Goal: Task Accomplishment & Management: Complete application form

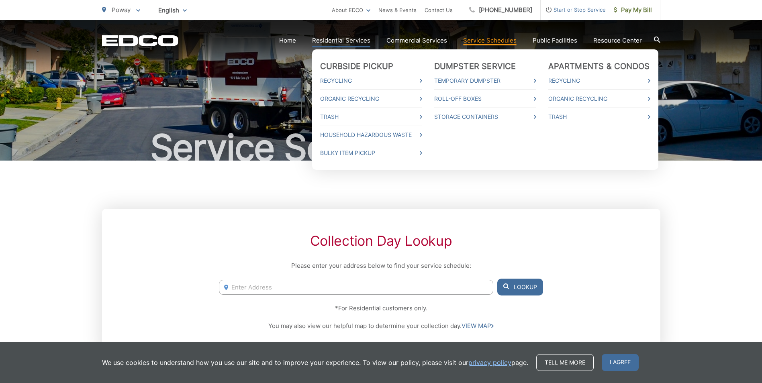
drag, startPoint x: 332, startPoint y: 41, endPoint x: 422, endPoint y: 45, distance: 90.1
click at [422, 49] on ul "Curbside Pickup Recycling Organic Recycling Trash Household Hazardous Waste Bul…" at bounding box center [485, 109] width 346 height 121
click at [497, 79] on link "Temporary Dumpster" at bounding box center [485, 81] width 102 height 10
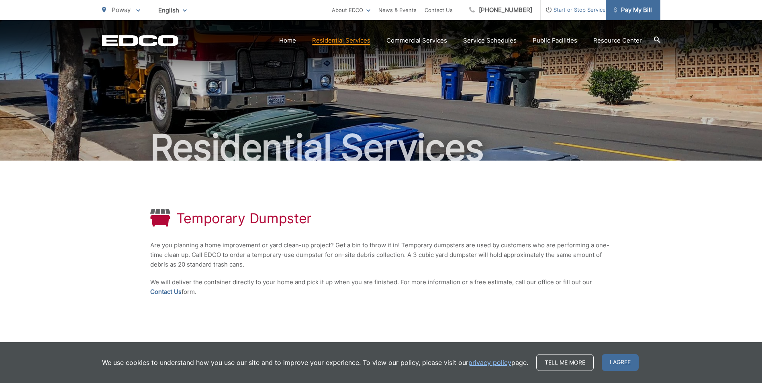
click at [631, 10] on span "Pay My Bill" at bounding box center [633, 10] width 38 height 10
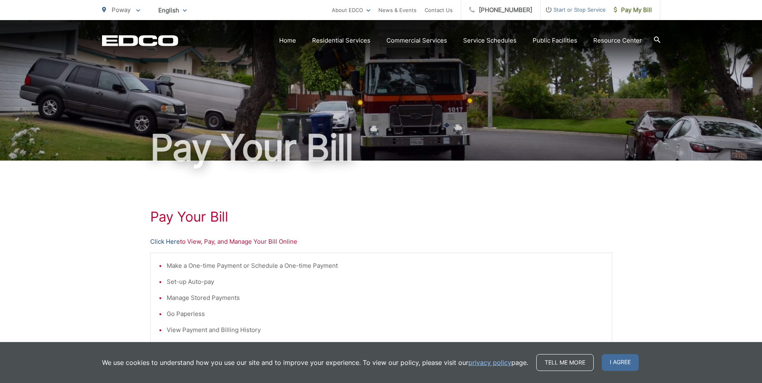
click at [170, 242] on link "Click Here" at bounding box center [165, 242] width 30 height 10
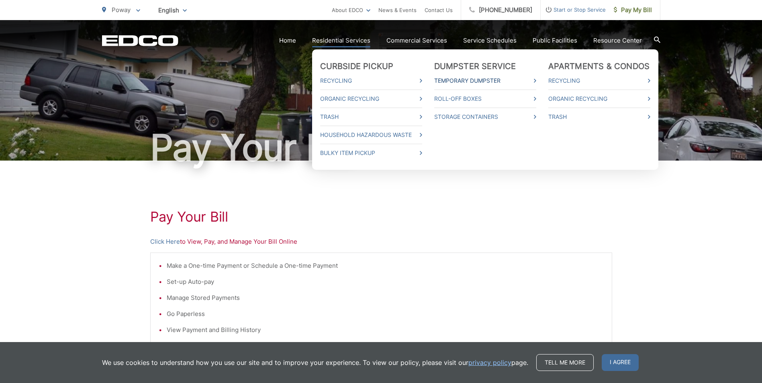
click at [482, 82] on link "Temporary Dumpster" at bounding box center [485, 81] width 102 height 10
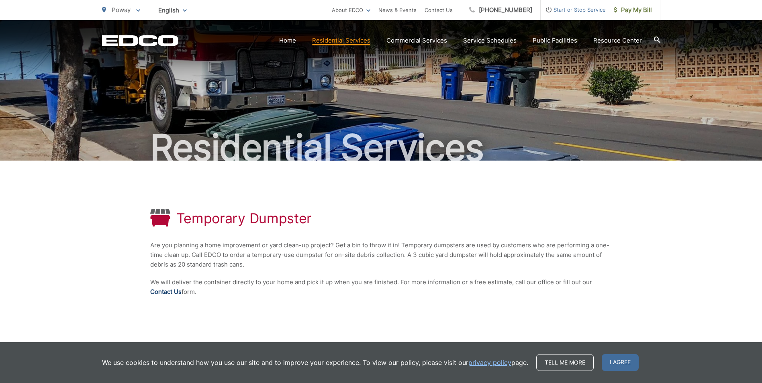
click at [176, 294] on link "Contact Us" at bounding box center [165, 292] width 31 height 10
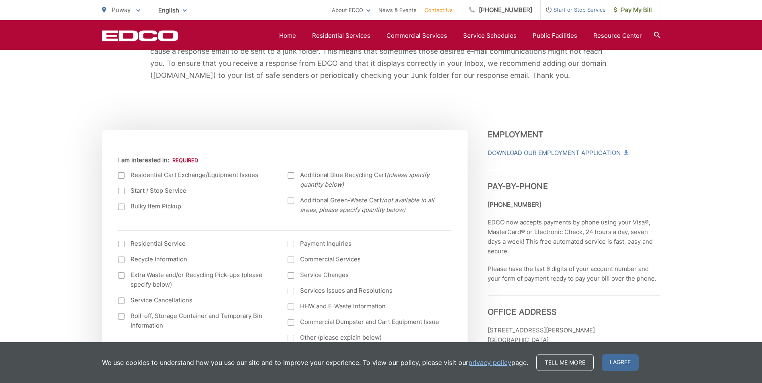
scroll to position [201, 0]
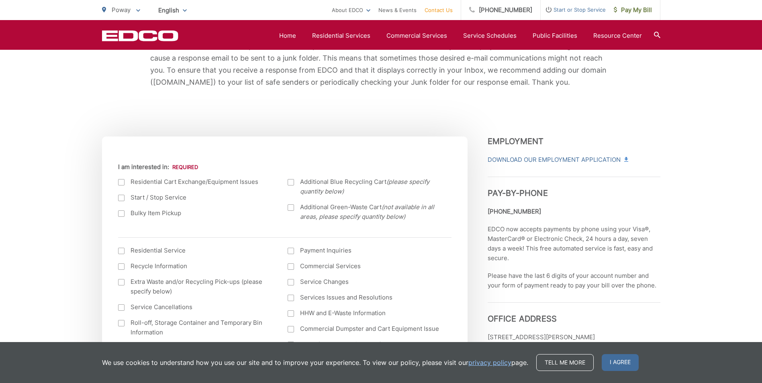
click at [118, 211] on div at bounding box center [121, 214] width 6 height 6
click at [0, 0] on input "Bulky Item Pickup" at bounding box center [0, 0] width 0 height 0
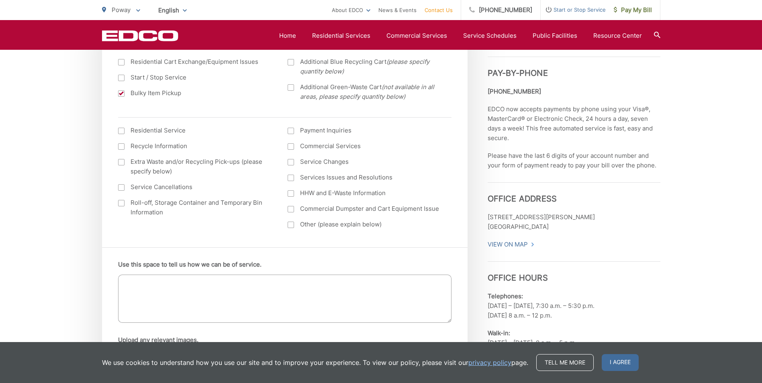
scroll to position [321, 0]
click at [122, 203] on div at bounding box center [121, 203] width 6 height 6
click at [0, 0] on input "Roll-off, Storage Container and Temporary Bin Information" at bounding box center [0, 0] width 0 height 0
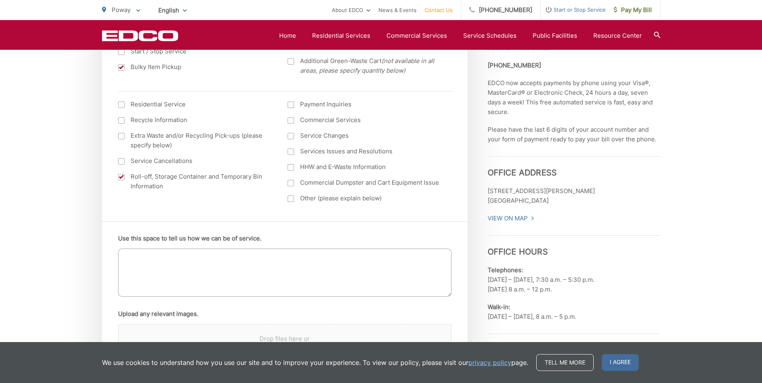
scroll to position [362, 0]
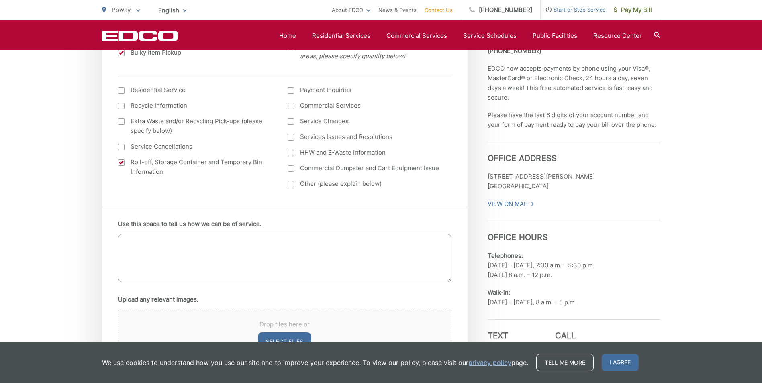
click at [306, 187] on label "Other (please explain below)" at bounding box center [365, 184] width 154 height 10
click at [0, 0] on input "Other (please explain below)" at bounding box center [0, 0] width 0 height 0
click at [186, 254] on textarea "Use this space to tell us how we can be of service." at bounding box center [284, 258] width 333 height 48
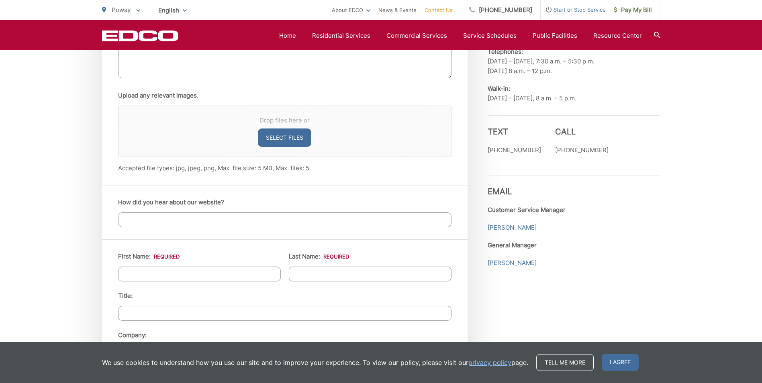
scroll to position [643, 0]
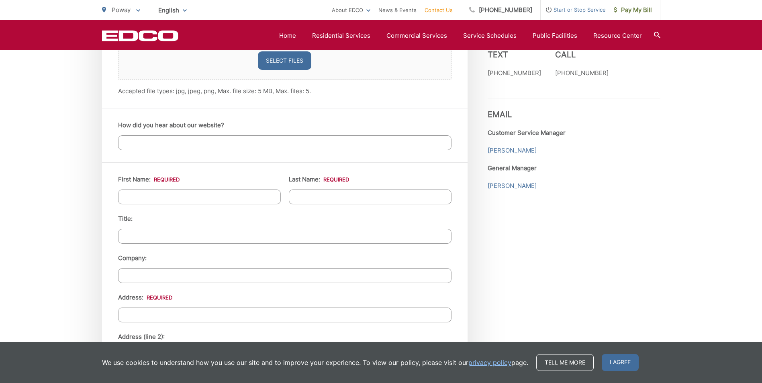
type textarea "I need a dumpster to throw green waste in. Im cutting a tree down"
click at [205, 199] on input "First Name: *" at bounding box center [199, 197] width 163 height 15
type input "Ryan"
type input "A Wood"
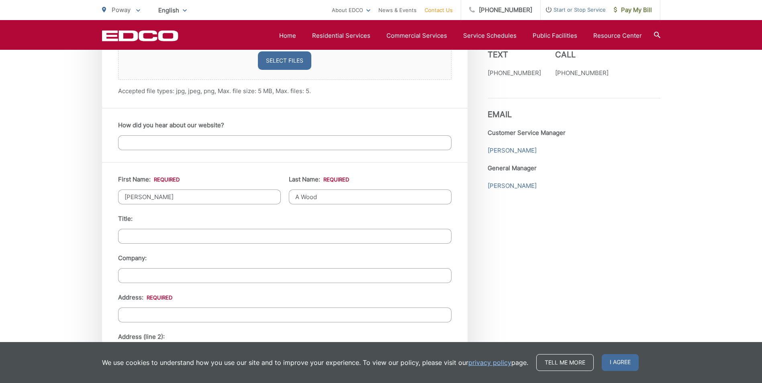
type input "Employed"
type input "11288 Poblado Rd"
type input "San Diego, CA 92127"
type input "[GEOGRAPHIC_DATA]"
type input "92127"
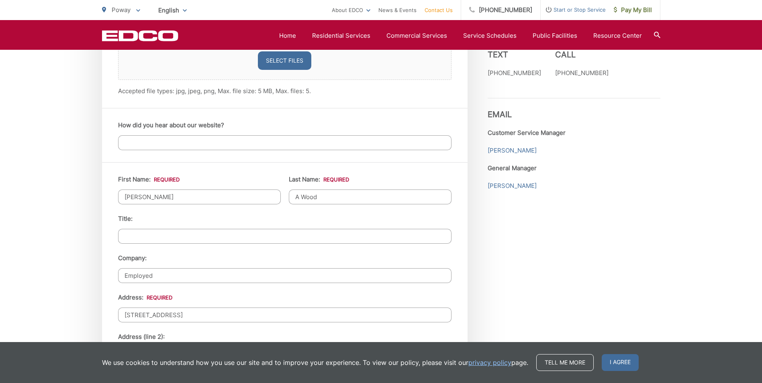
type input "6199541446"
type input "ryanwood2731@yahoo.com"
type input "(619) 954-1446"
click at [327, 200] on input "A Wood" at bounding box center [370, 197] width 163 height 15
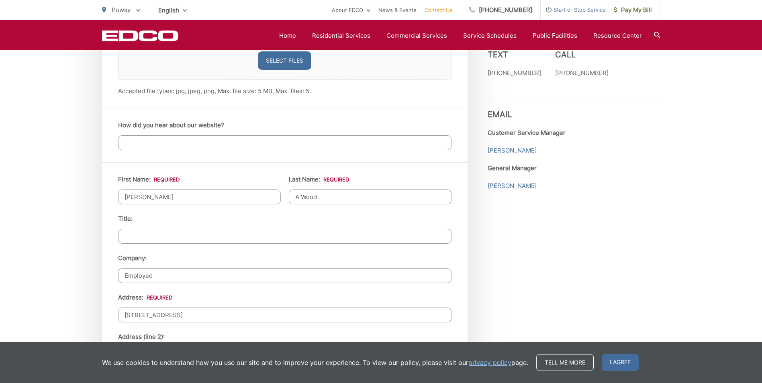
click at [297, 194] on input "A Wood" at bounding box center [370, 197] width 163 height 15
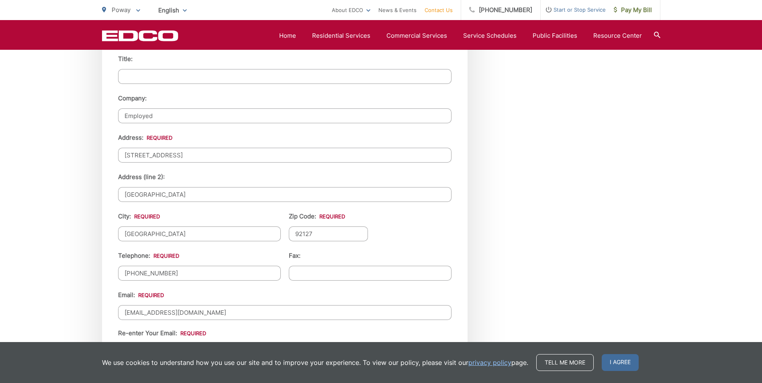
scroll to position [804, 0]
type input "Wood"
click at [199, 155] on input "11288 Poblado Rd" at bounding box center [284, 154] width 333 height 15
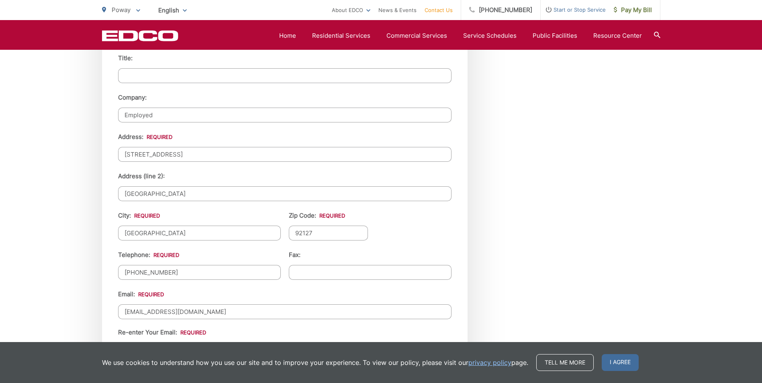
click at [199, 155] on input "11288 Poblado Rd" at bounding box center [284, 154] width 333 height 15
type input "14640 Billy Ln, Poway, CA, 92064, USA"
drag, startPoint x: 197, startPoint y: 196, endPoint x: 45, endPoint y: 190, distance: 152.8
type input "p"
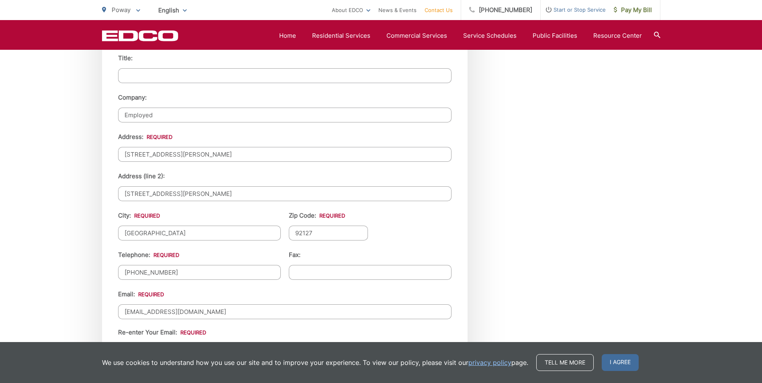
type input "14640 Billy Lane"
type input "Poway"
type input "92064"
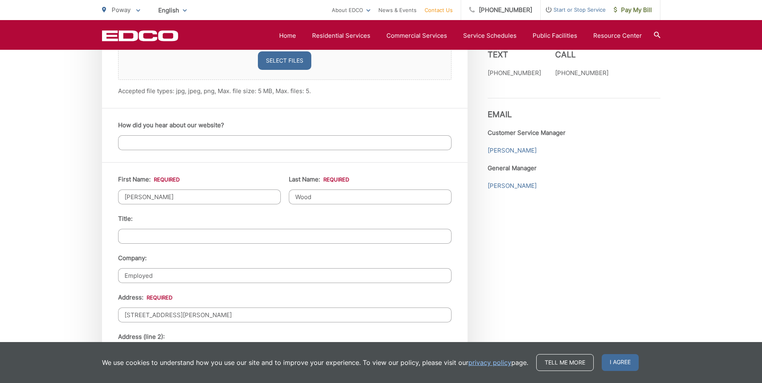
scroll to position [964, 0]
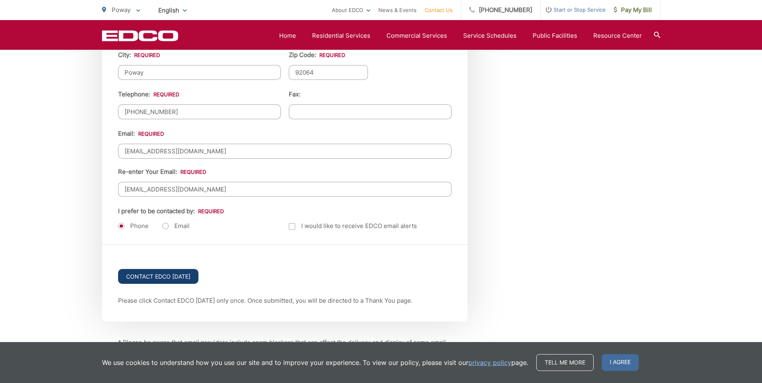
click at [159, 281] on input "Contact EDCO Today" at bounding box center [158, 276] width 80 height 15
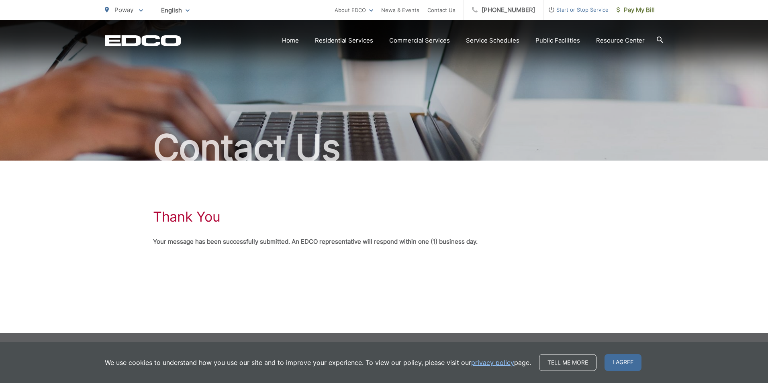
click at [299, 42] on link "Home" at bounding box center [290, 41] width 17 height 10
